Goal: Obtain resource: Download file/media

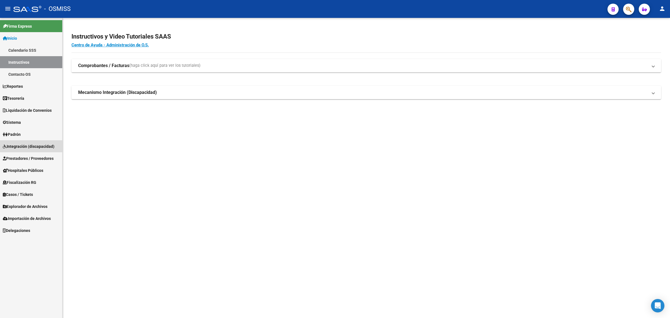
click at [34, 144] on span "Integración (discapacidad)" at bounding box center [29, 146] width 52 height 6
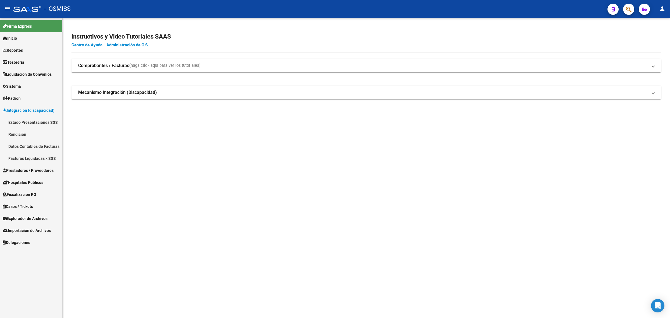
click at [34, 107] on span "Integración (discapacidad)" at bounding box center [29, 110] width 52 height 6
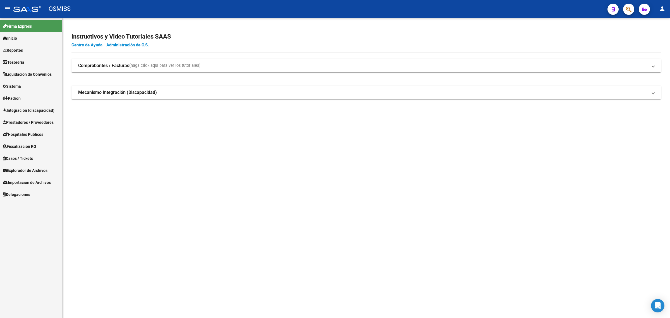
click at [32, 119] on span "Prestadores / Proveedores" at bounding box center [28, 122] width 51 height 6
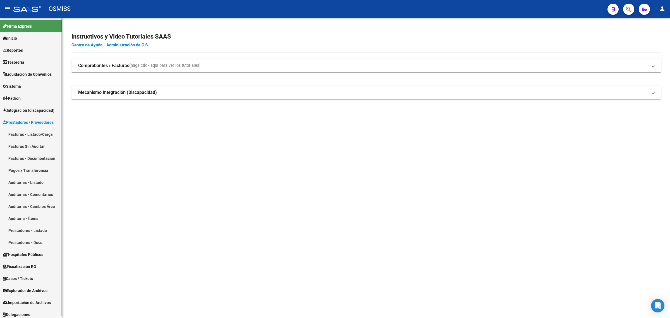
click at [32, 132] on link "Facturas - Listado/Carga" at bounding box center [31, 134] width 62 height 12
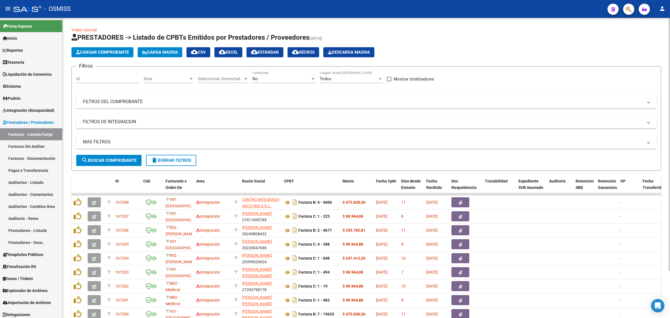
click at [196, 103] on mat-panel-title "FILTROS DEL COMPROBANTE" at bounding box center [363, 102] width 560 height 6
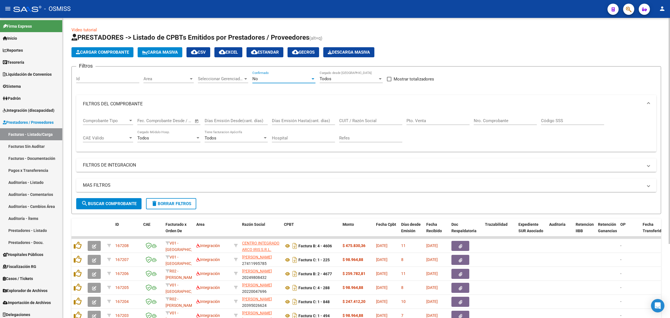
click at [276, 77] on div "No" at bounding box center [281, 78] width 58 height 5
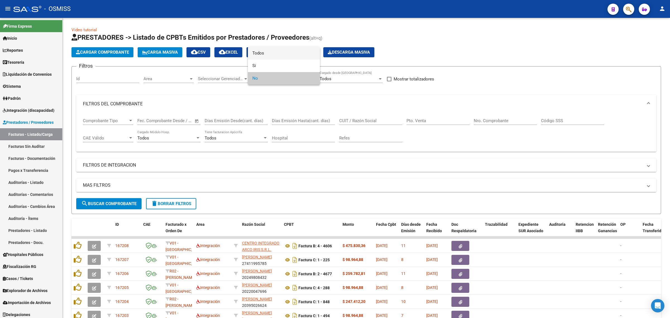
click at [267, 54] on span "Todos" at bounding box center [283, 53] width 63 height 13
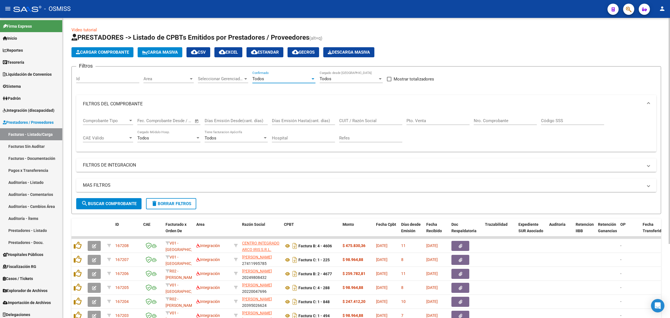
click at [507, 124] on div "Nro. Comprobante" at bounding box center [505, 119] width 63 height 12
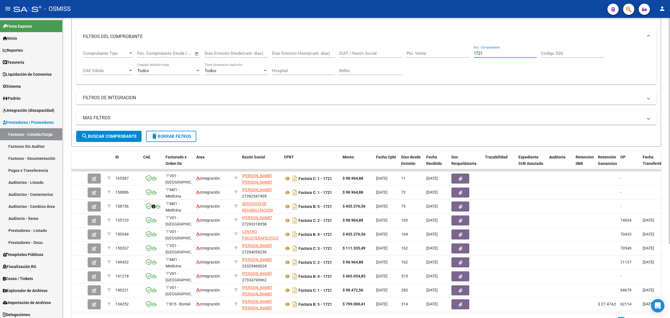
scroll to position [70, 0]
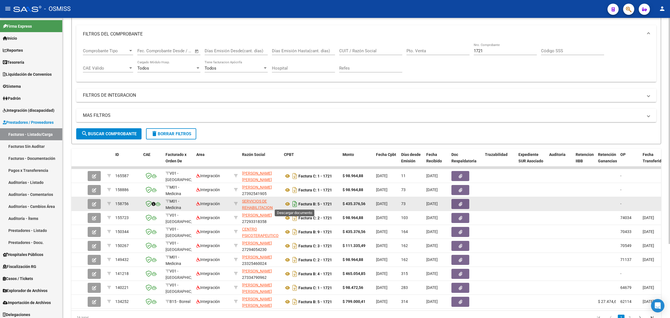
click at [295, 201] on icon "Descargar documento" at bounding box center [294, 203] width 7 height 9
drag, startPoint x: 489, startPoint y: 52, endPoint x: 447, endPoint y: 49, distance: 42.0
click at [447, 49] on div "Comprobante Tipo Comprobante Tipo Fecha inicio – Fecha fin Fec. Comprobante Des…" at bounding box center [366, 60] width 567 height 35
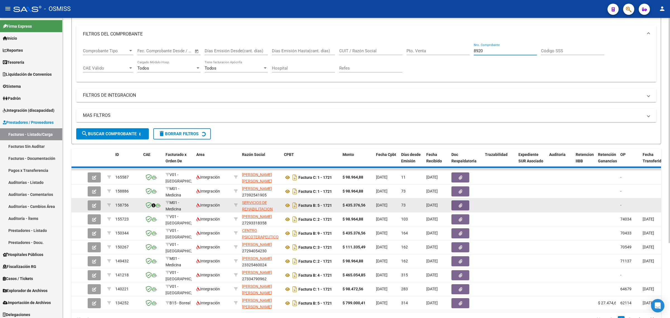
scroll to position [1, 0]
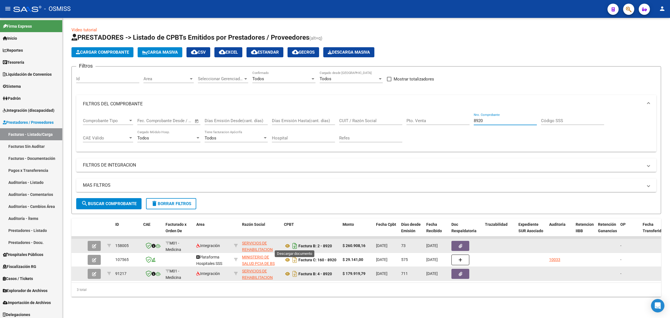
click at [294, 243] on icon "Descargar documento" at bounding box center [294, 245] width 7 height 9
drag, startPoint x: 489, startPoint y: 115, endPoint x: 444, endPoint y: 112, distance: 45.0
click at [444, 113] on div "Comprobante Tipo Comprobante Tipo Fecha inicio – Fecha fin Fec. Comprobante Des…" at bounding box center [366, 130] width 567 height 35
drag, startPoint x: 487, startPoint y: 122, endPoint x: 455, endPoint y: 119, distance: 31.7
click at [455, 119] on div "Comprobante Tipo Comprobante Tipo Fecha inicio – Fecha fin Fec. Comprobante Des…" at bounding box center [366, 130] width 567 height 35
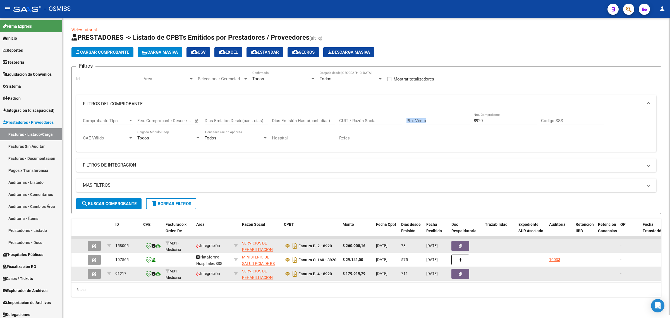
click at [487, 119] on input "8920" at bounding box center [505, 120] width 63 height 5
drag, startPoint x: 492, startPoint y: 118, endPoint x: 454, endPoint y: 119, distance: 37.4
click at [454, 119] on div "Comprobante Tipo Comprobante Tipo Fecha inicio – Fecha fin Fec. Comprobante Des…" at bounding box center [366, 130] width 567 height 35
paste input "1718"
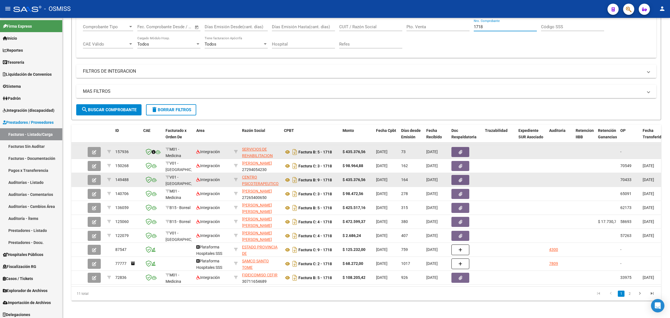
scroll to position [99, 0]
type input "1718"
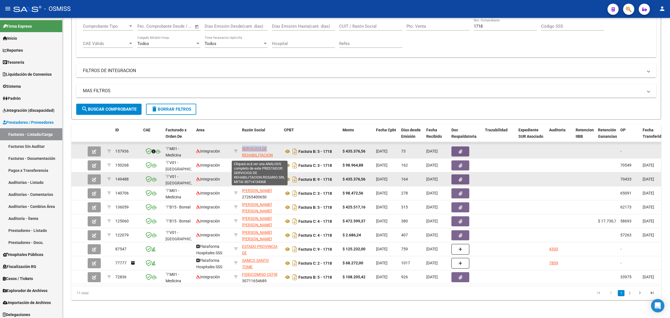
drag, startPoint x: 270, startPoint y: 144, endPoint x: 243, endPoint y: 144, distance: 27.1
click at [243, 145] on app-link-go-to "SERVICIOS DE REHABILITACION ROSARIO SRL MITAI" at bounding box center [260, 154] width 37 height 19
copy span "SERVICIOS DE"
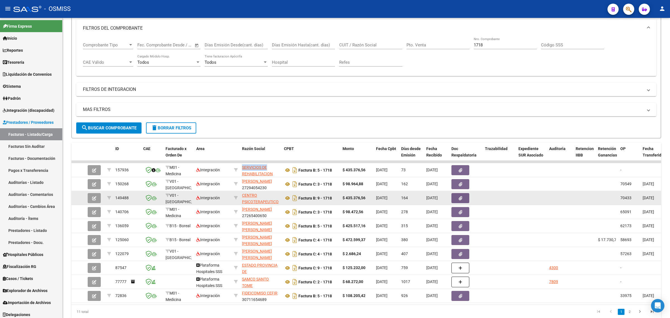
scroll to position [64, 0]
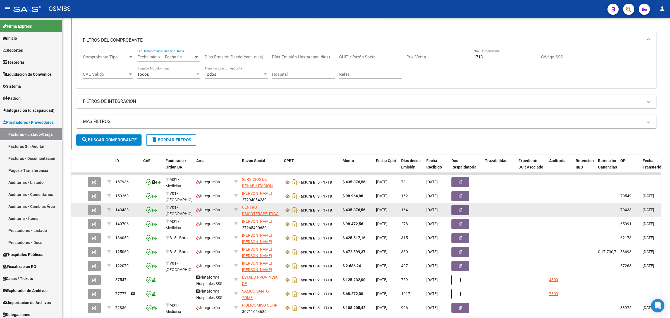
click at [151, 54] on input "text" at bounding box center [148, 56] width 23 height 5
click at [252, 92] on div at bounding box center [335, 159] width 670 height 318
click at [374, 55] on input "CUIT / Razón Social" at bounding box center [370, 56] width 63 height 5
paste input "SERVICIOS DE"
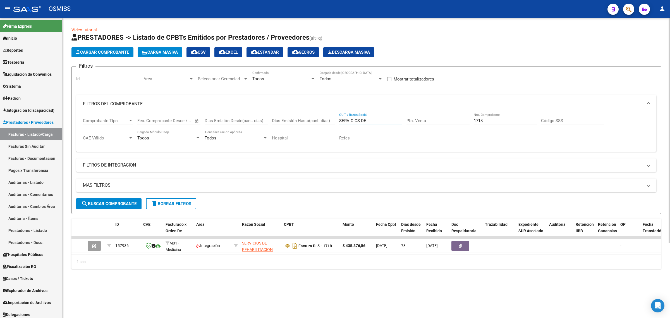
scroll to position [0, 0]
type input "SERVICIOS DE"
click at [295, 248] on icon "Descargar documento" at bounding box center [294, 245] width 7 height 9
